Goal: Task Accomplishment & Management: Use online tool/utility

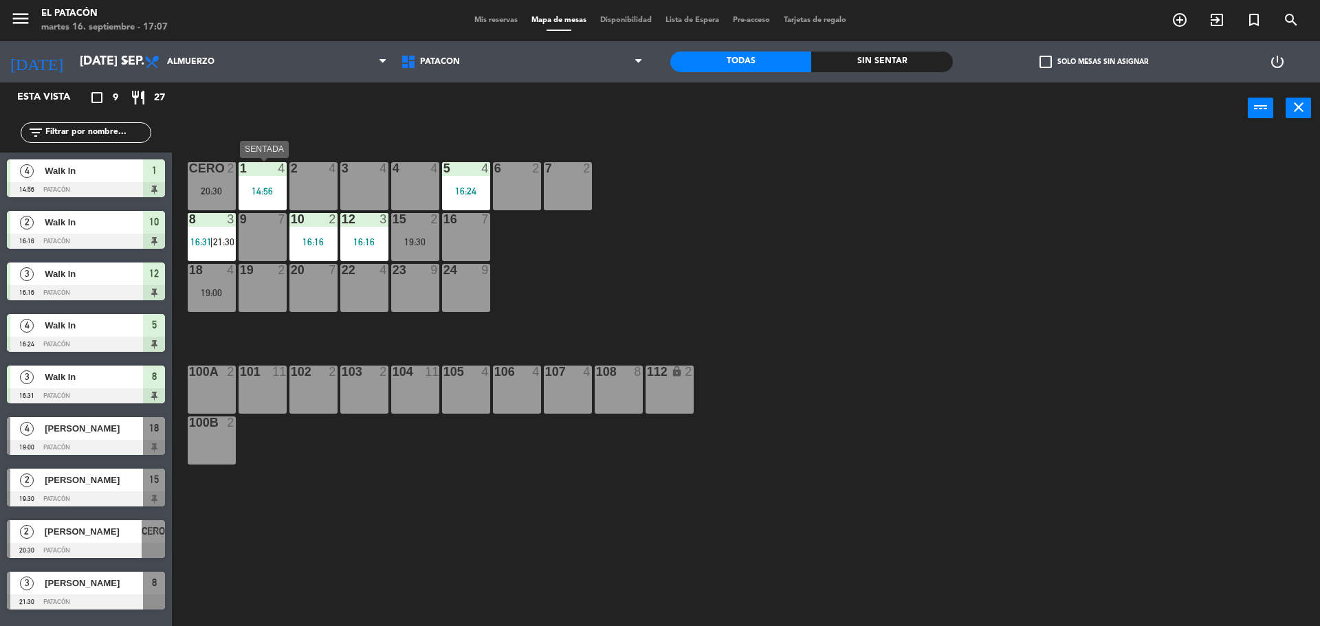
click at [262, 190] on div "14:56" at bounding box center [263, 191] width 48 height 10
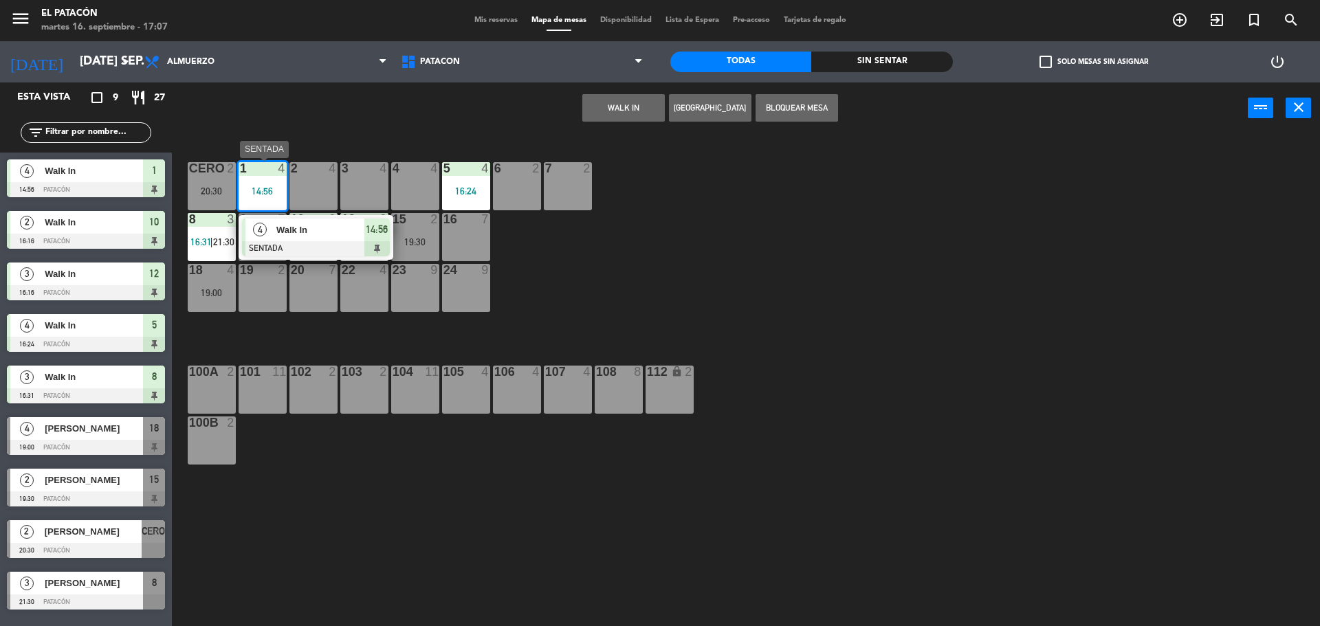
click at [334, 221] on div "Walk In" at bounding box center [319, 230] width 89 height 23
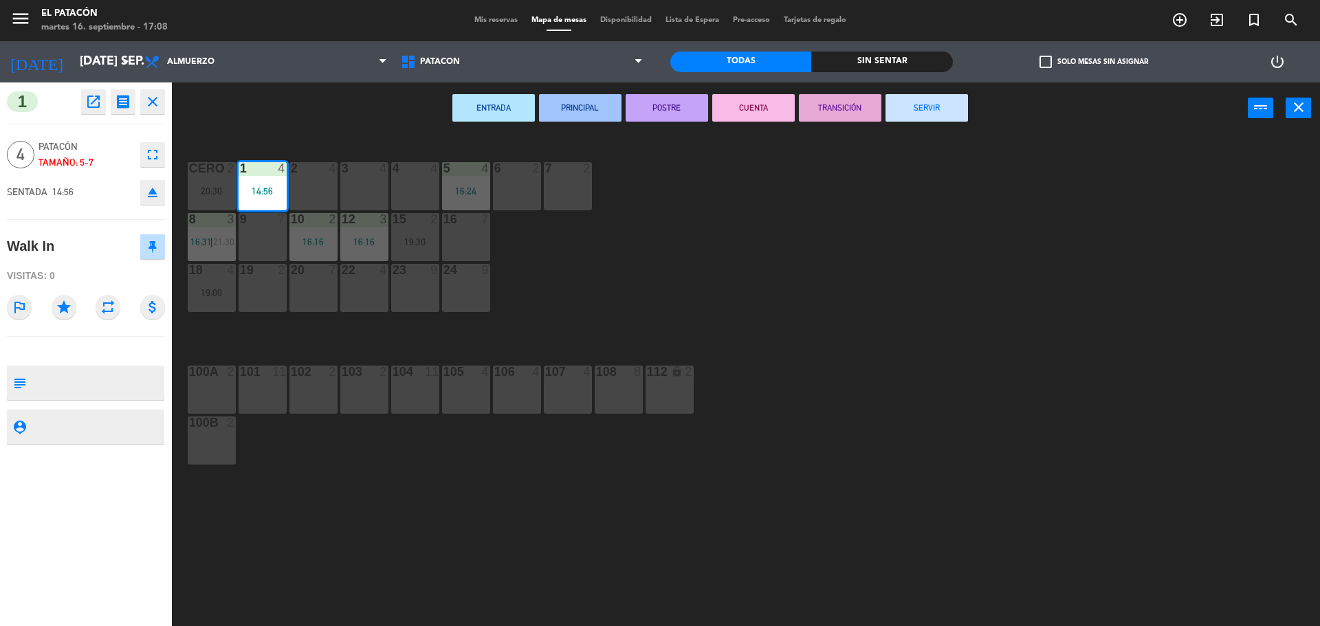
click at [937, 111] on button "SERVIR" at bounding box center [927, 108] width 83 height 28
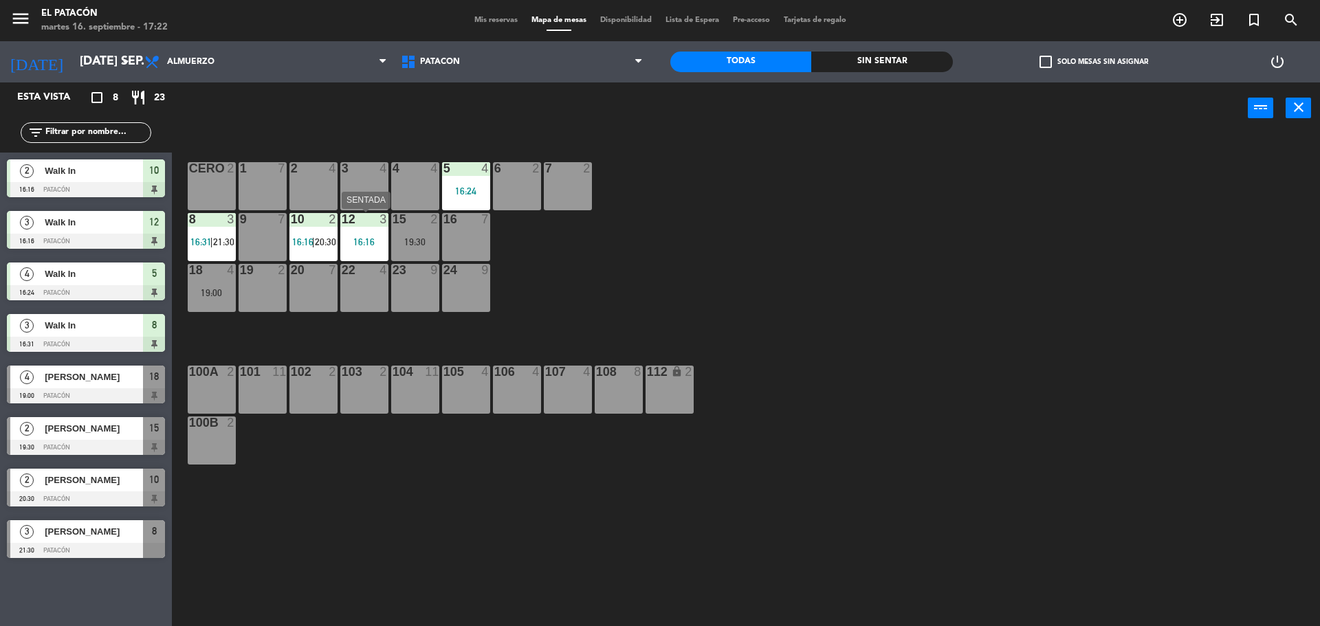
click at [358, 242] on div "16:16" at bounding box center [364, 242] width 48 height 10
click at [413, 288] on div "16:16" at bounding box center [415, 293] width 48 height 10
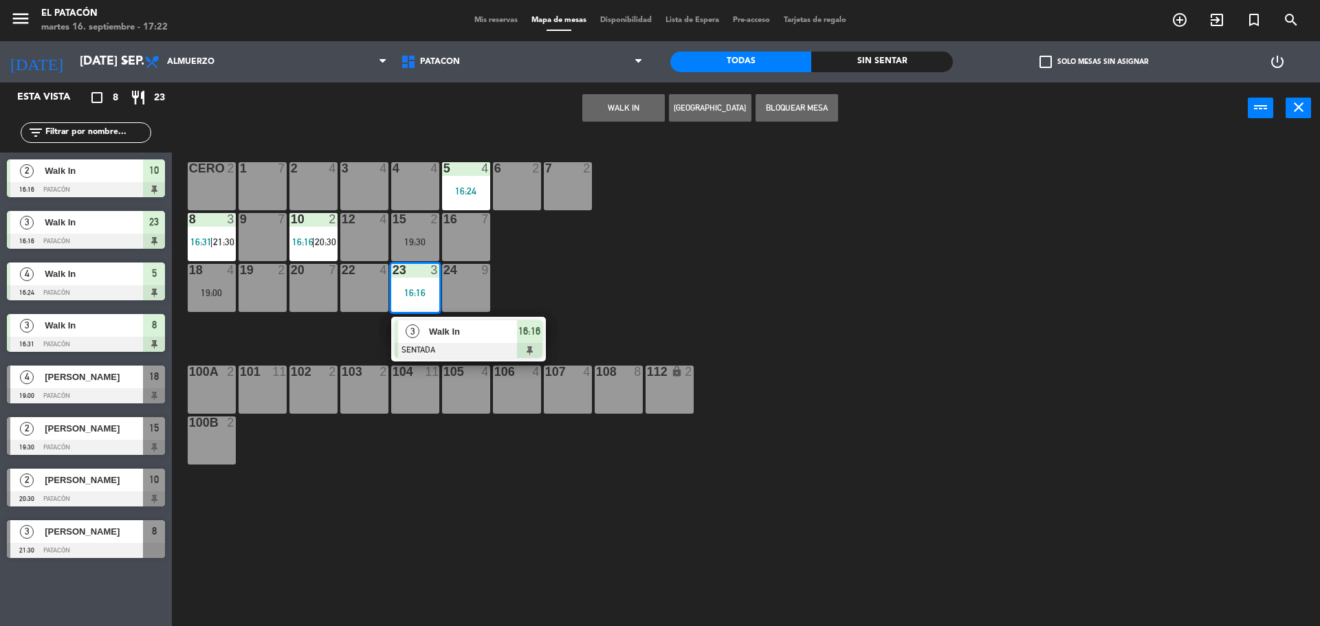
click at [446, 333] on span "Walk In" at bounding box center [473, 332] width 88 height 14
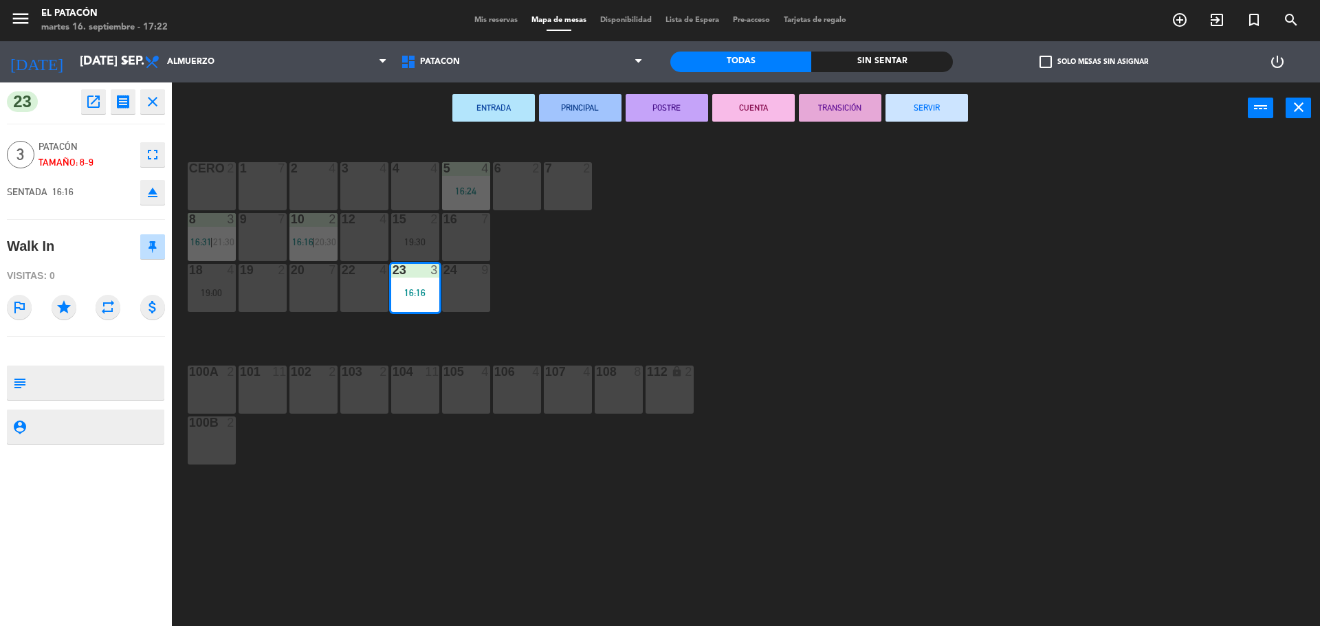
click at [943, 104] on button "SERVIR" at bounding box center [927, 108] width 83 height 28
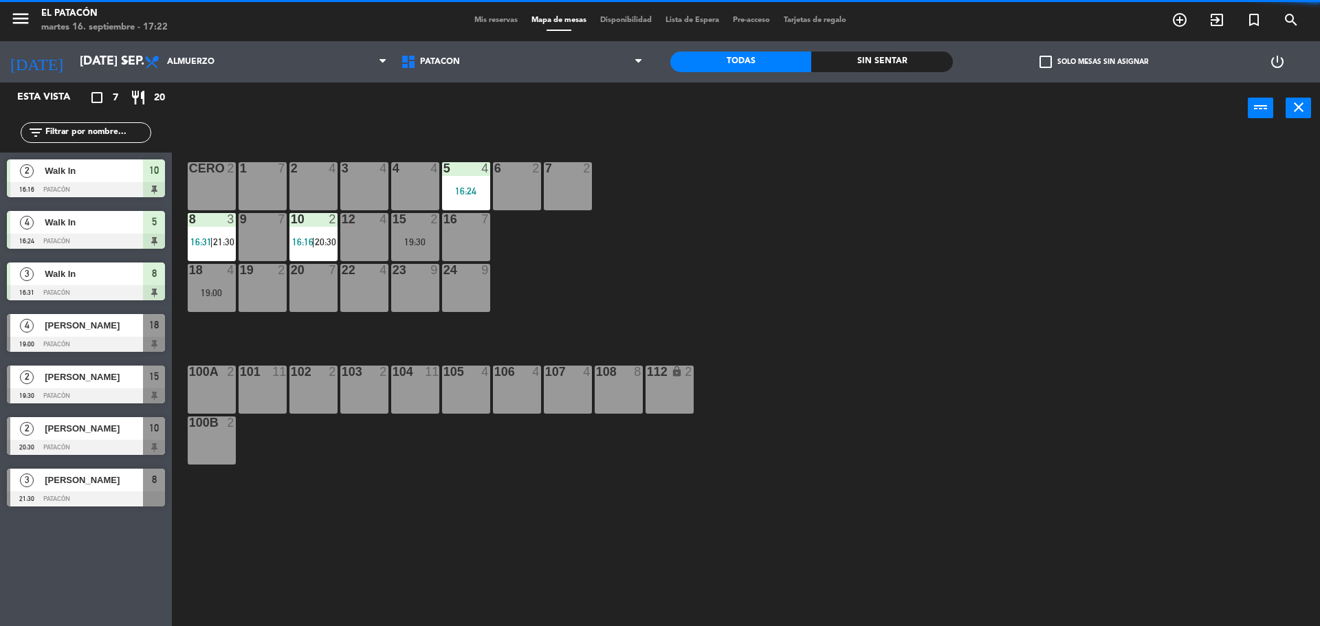
click at [331, 188] on div "2 4" at bounding box center [313, 186] width 48 height 48
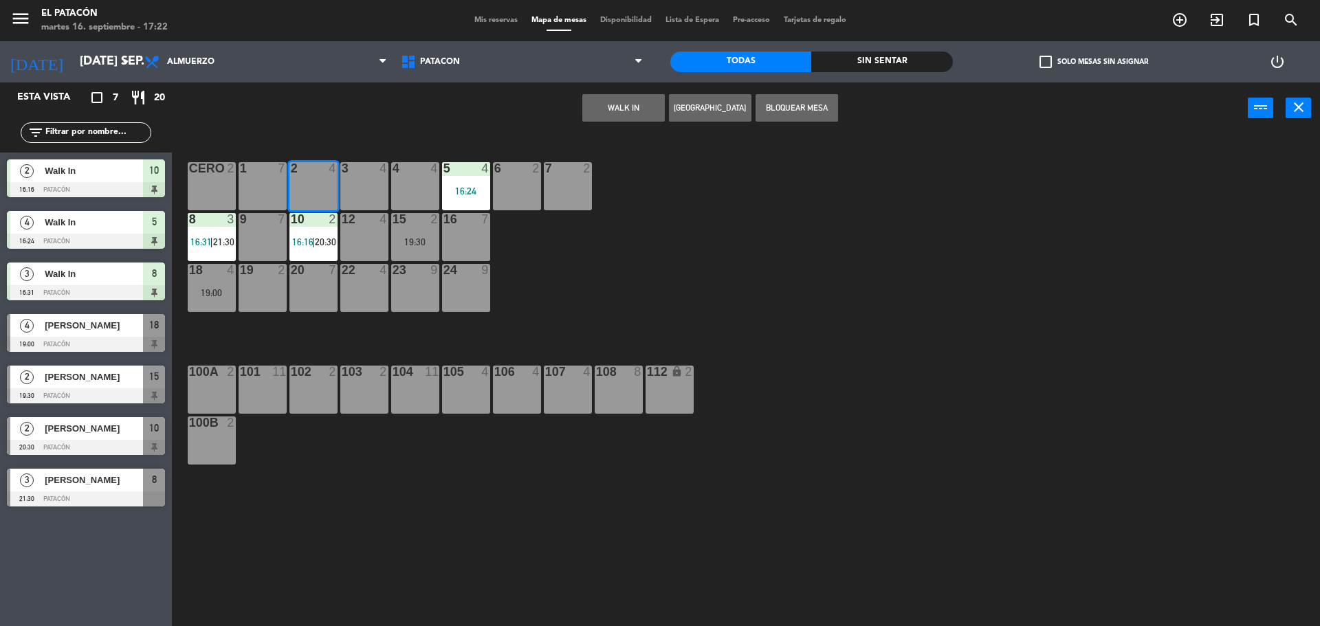
click at [408, 189] on div "4 4" at bounding box center [415, 186] width 48 height 48
click at [602, 120] on button "WALK IN" at bounding box center [623, 108] width 83 height 28
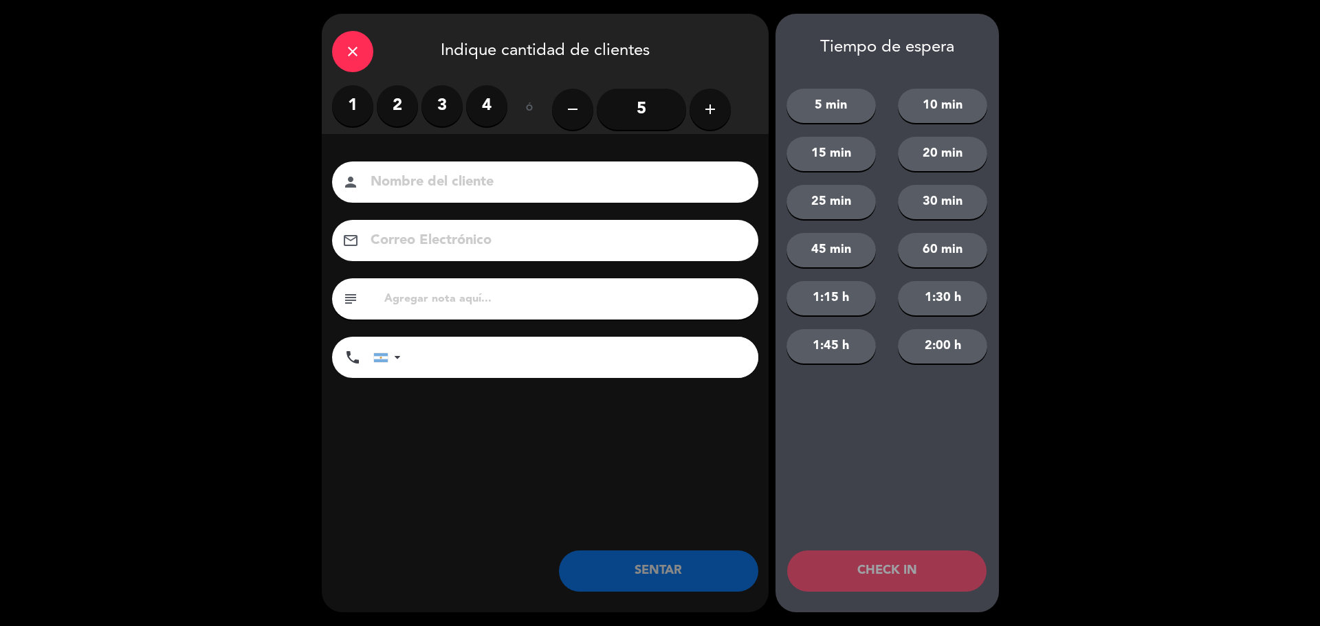
click at [716, 108] on icon "add" at bounding box center [710, 109] width 17 height 17
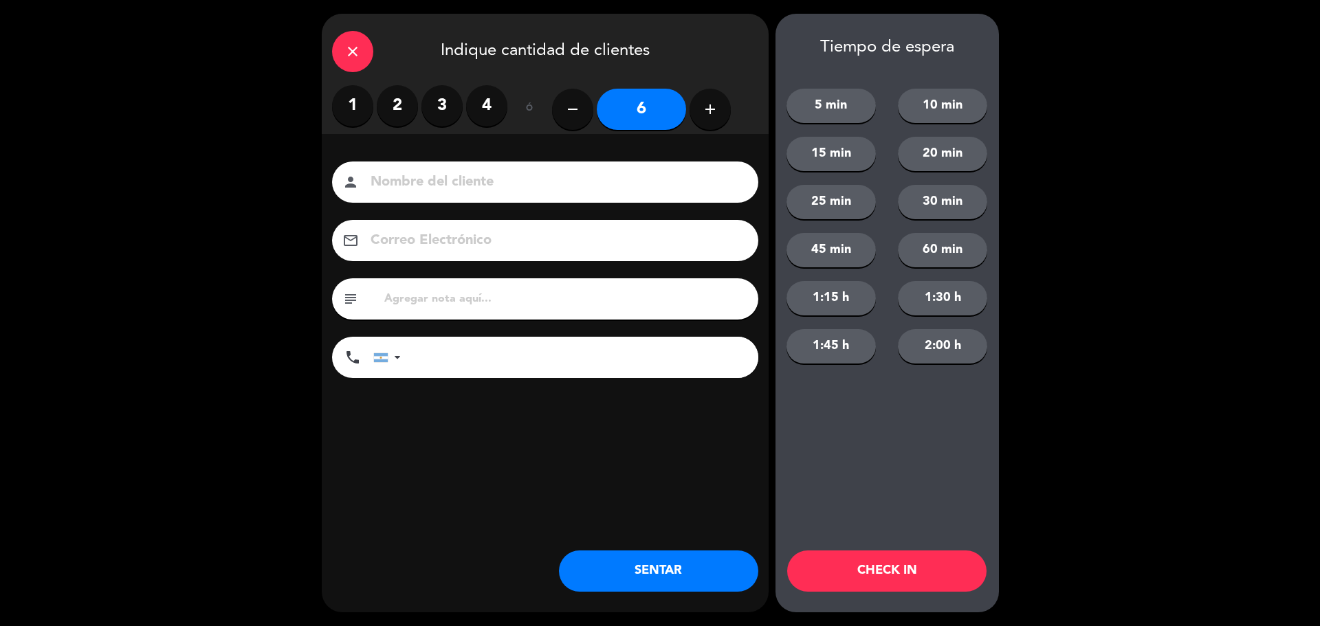
click at [716, 108] on icon "add" at bounding box center [710, 109] width 17 height 17
type input "8"
click at [642, 571] on button "SENTAR" at bounding box center [658, 571] width 199 height 41
